Goal: Task Accomplishment & Management: Manage account settings

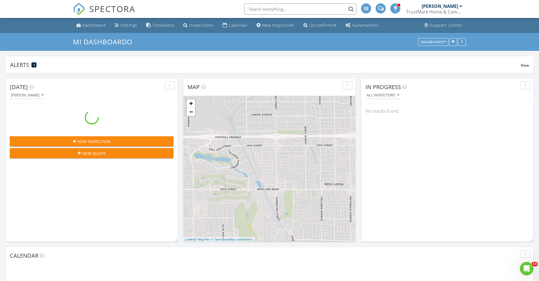
scroll to position [763, 539]
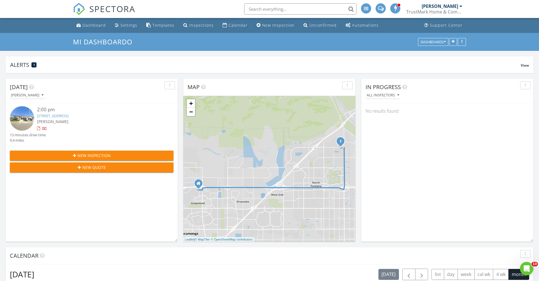
click at [441, 10] on div "TrustMark Home & Commercial Inspectors" at bounding box center [434, 12] width 56 height 6
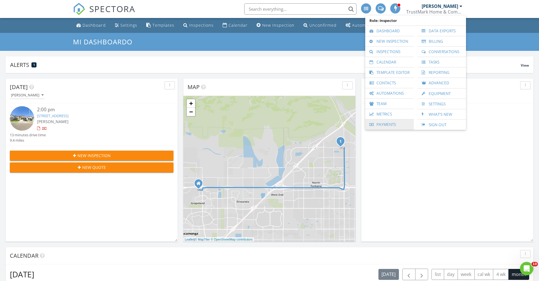
click at [387, 125] on link "Payments" at bounding box center [389, 124] width 43 height 10
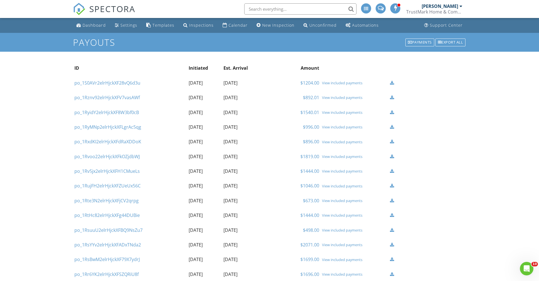
click at [344, 83] on div "View included payments" at bounding box center [354, 83] width 65 height 4
